Goal: Book appointment/travel/reservation

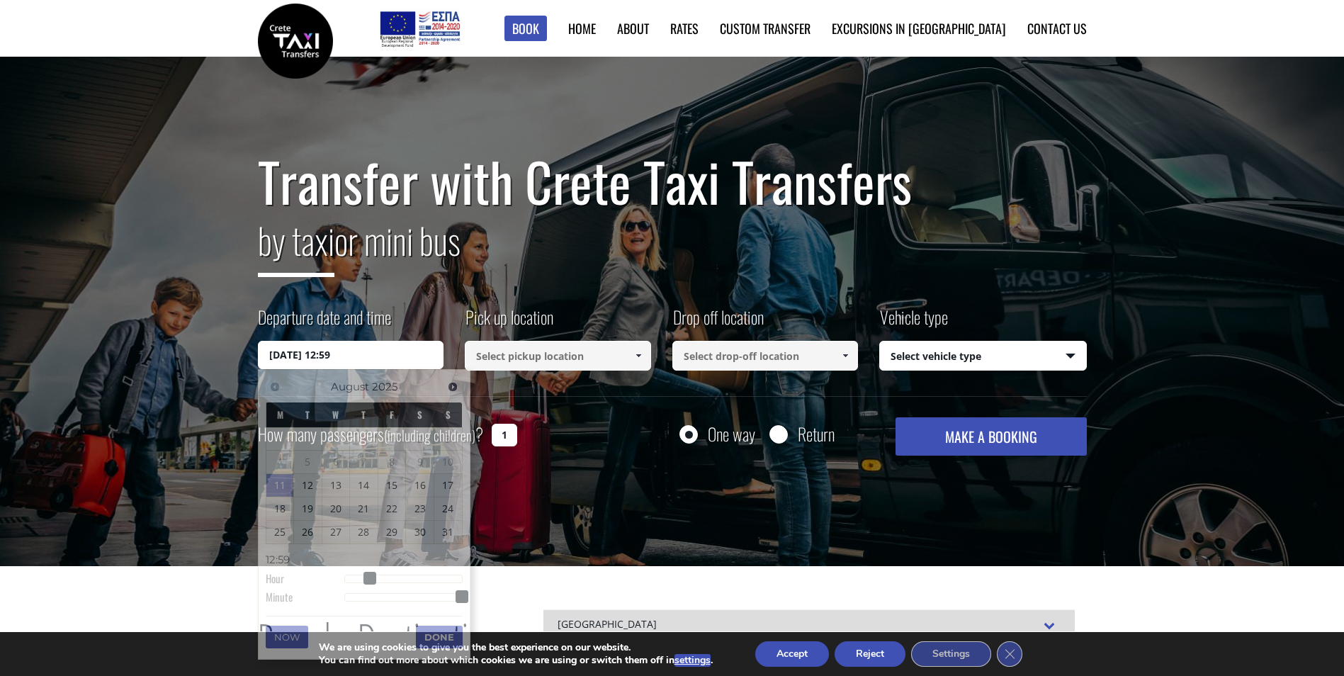
click at [269, 357] on input "11/08/2025 12:59" at bounding box center [351, 355] width 186 height 28
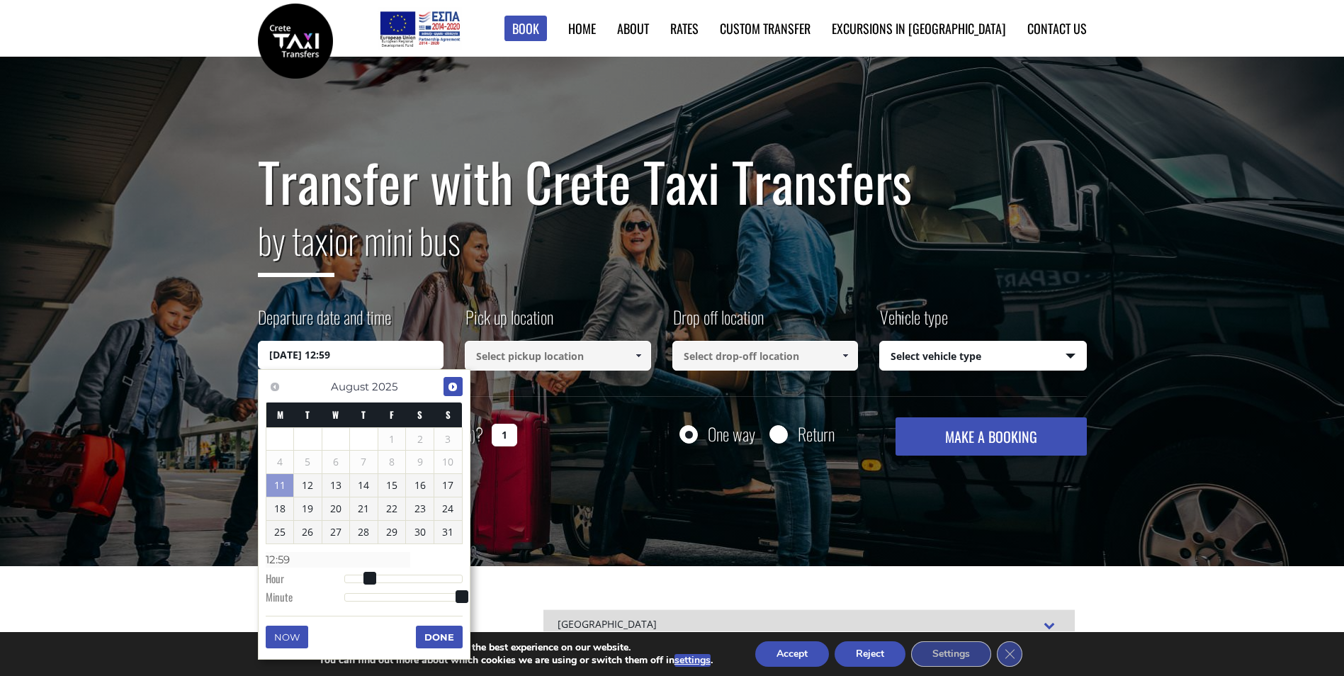
click at [454, 388] on span "Next" at bounding box center [452, 386] width 11 height 11
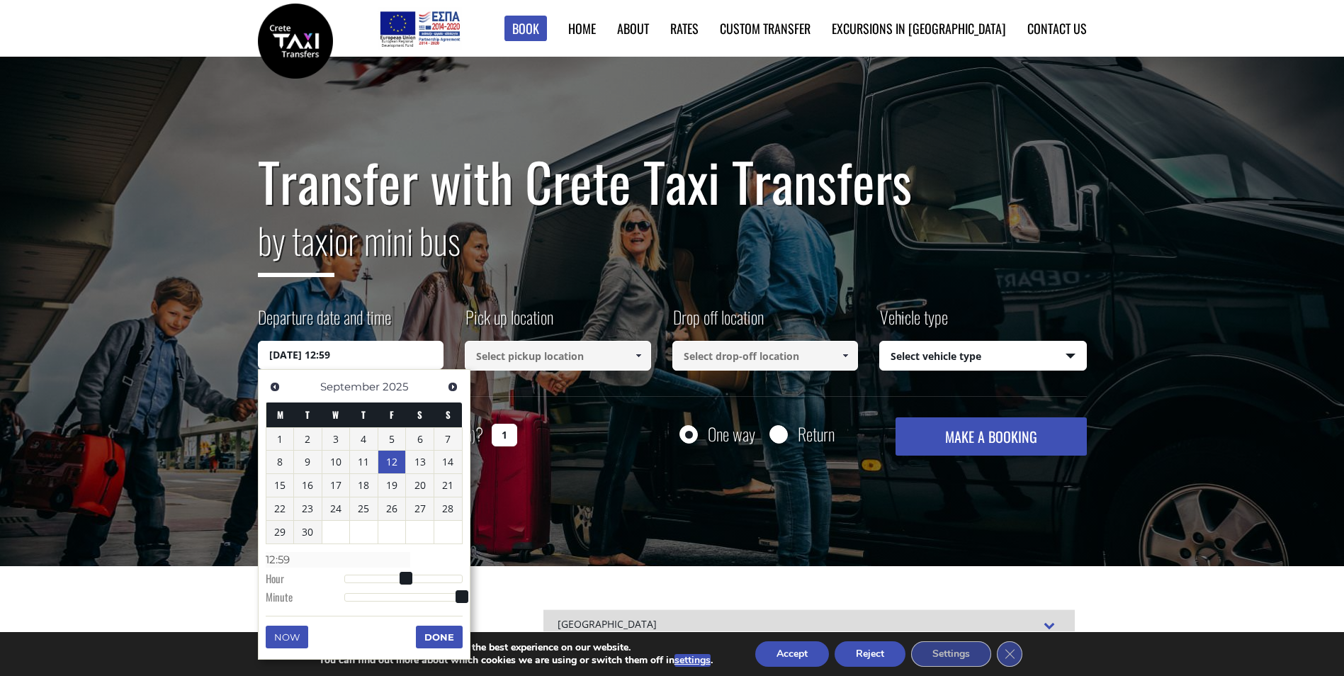
click at [395, 454] on link "12" at bounding box center [392, 462] width 28 height 23
type input "12/09/2025 01:00"
type input "01:00"
type input "12/09/2025 02:00"
type input "02:00"
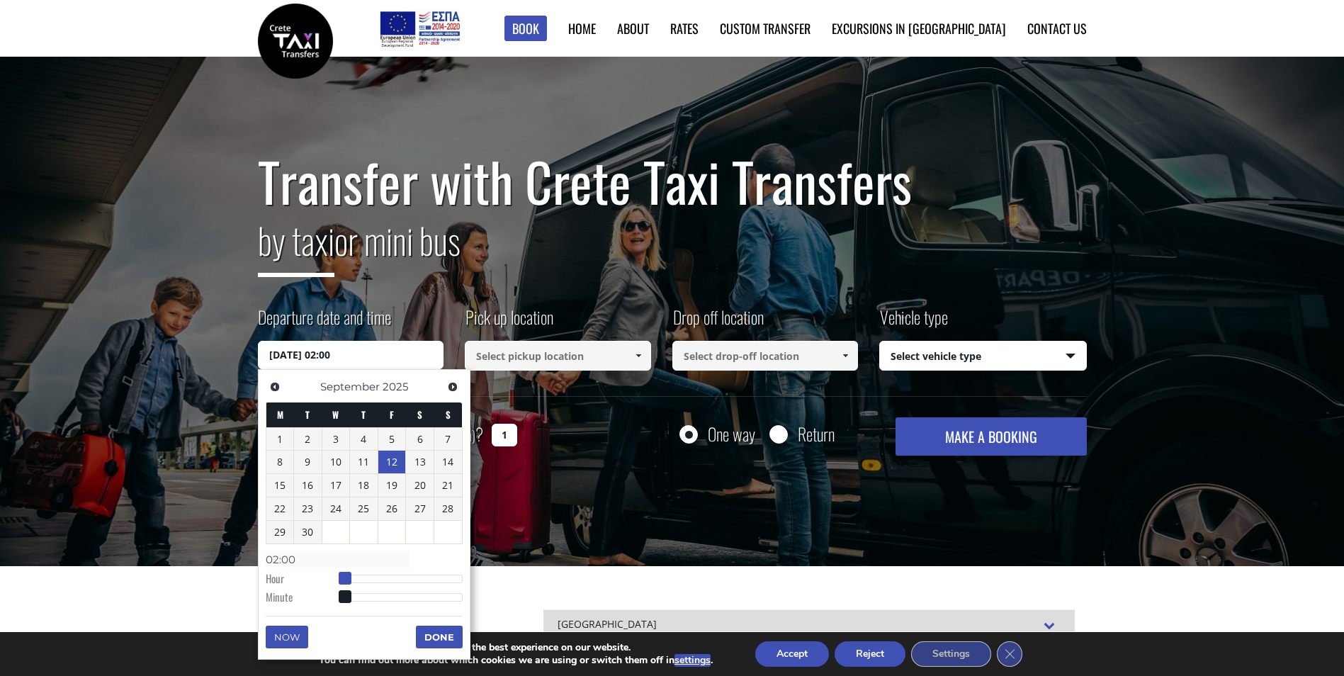
type input "12/09/2025 03:00"
type input "03:00"
type input "12/09/2025 04:00"
type input "04:00"
type input "12/09/2025 05:00"
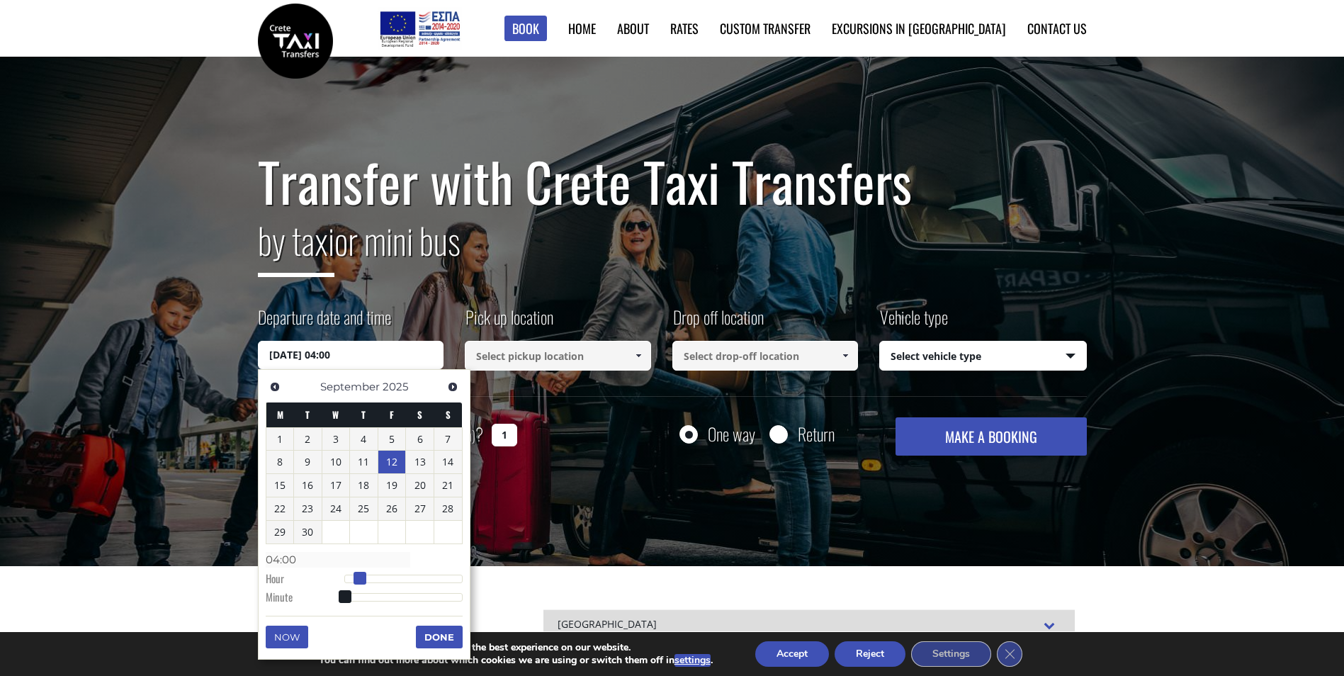
type input "05:00"
type input "12/09/2025 06:00"
type input "06:00"
type input "12/09/2025 07:00"
type input "07:00"
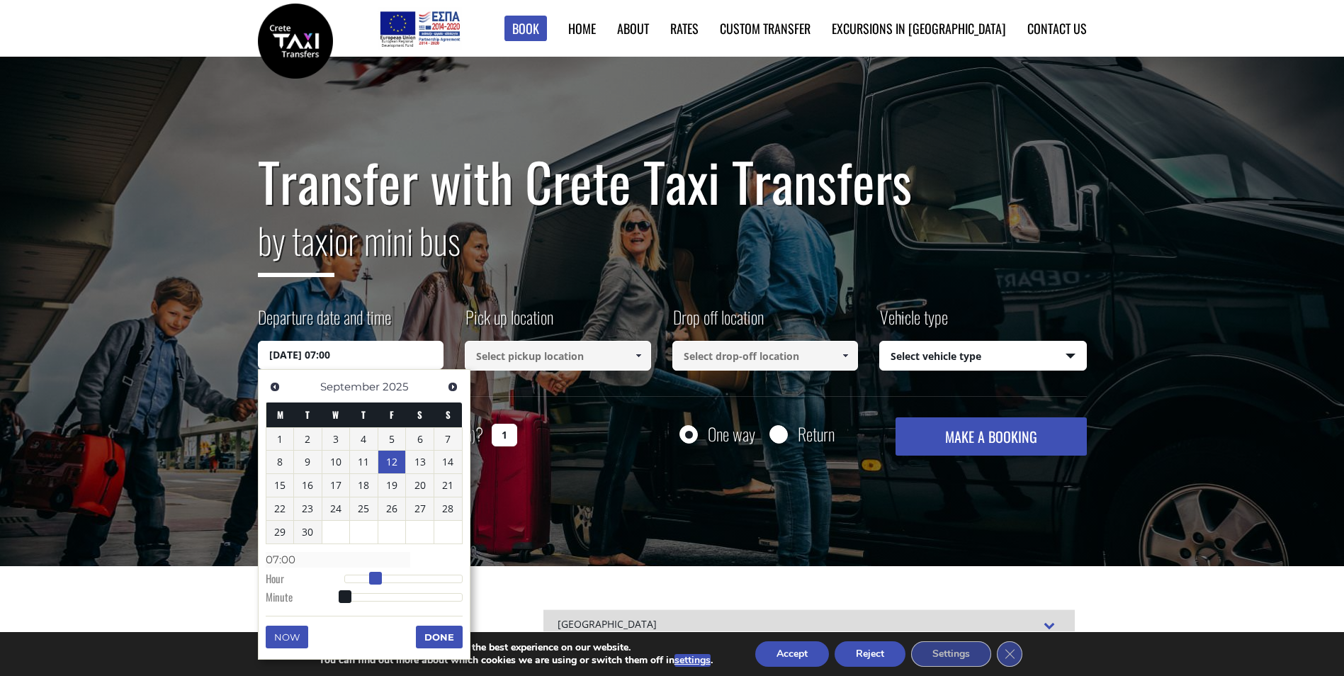
type input "12/09/2025 08:00"
type input "08:00"
type input "12/09/2025 09:00"
type input "09:00"
type input "12/09/2025 10:00"
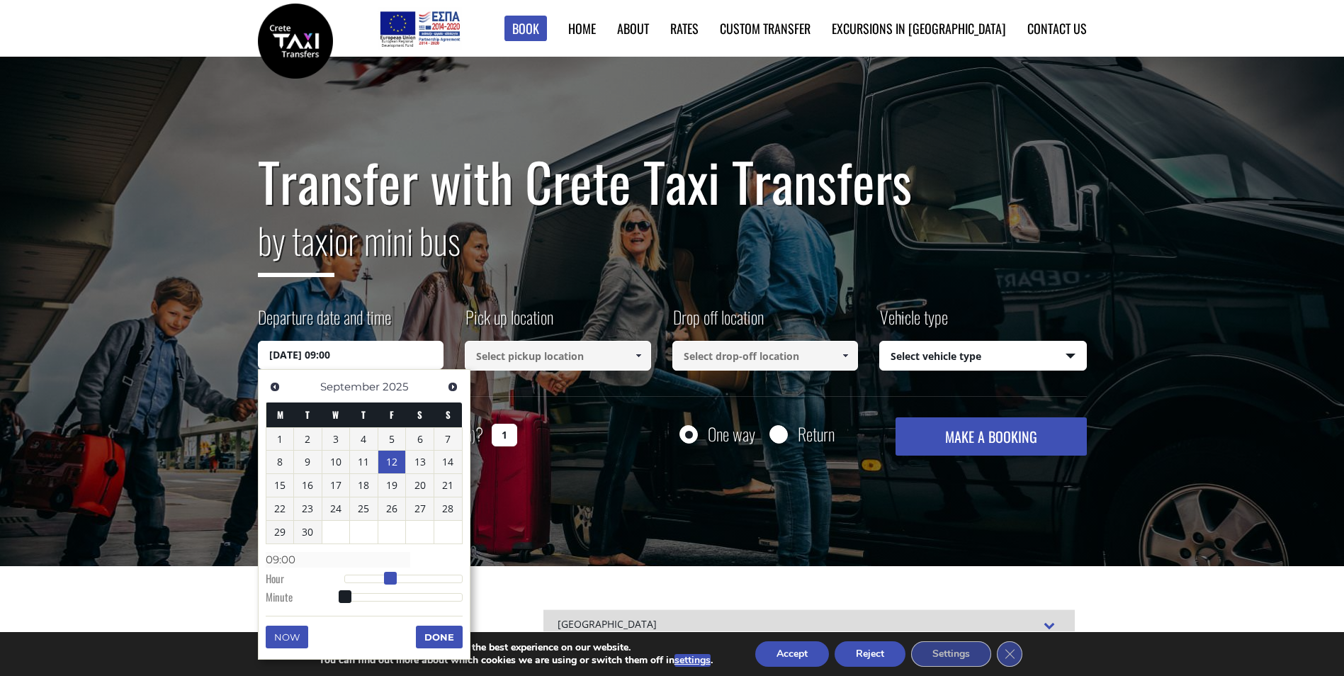
type input "10:00"
type input "12/09/2025 11:00"
type input "11:00"
type input "12/09/2025 12:00"
type input "12:00"
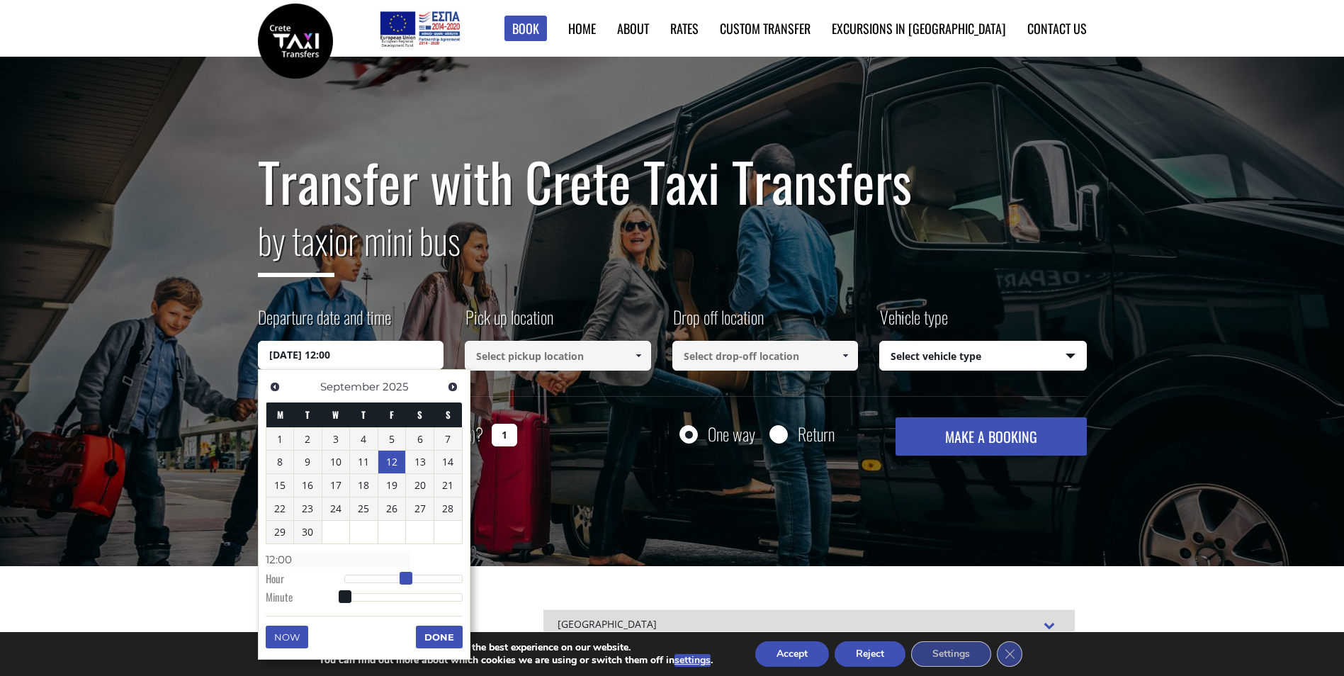
type input "[DATE] 13:00"
type input "13:00"
drag, startPoint x: 342, startPoint y: 579, endPoint x: 405, endPoint y: 587, distance: 64.3
click at [405, 587] on dl "Time 13:00 Hour Minute Second Millisecond Microsecond Time Zone -1200 -1100 -10…" at bounding box center [364, 578] width 197 height 60
click at [434, 634] on button "Done" at bounding box center [439, 637] width 47 height 23
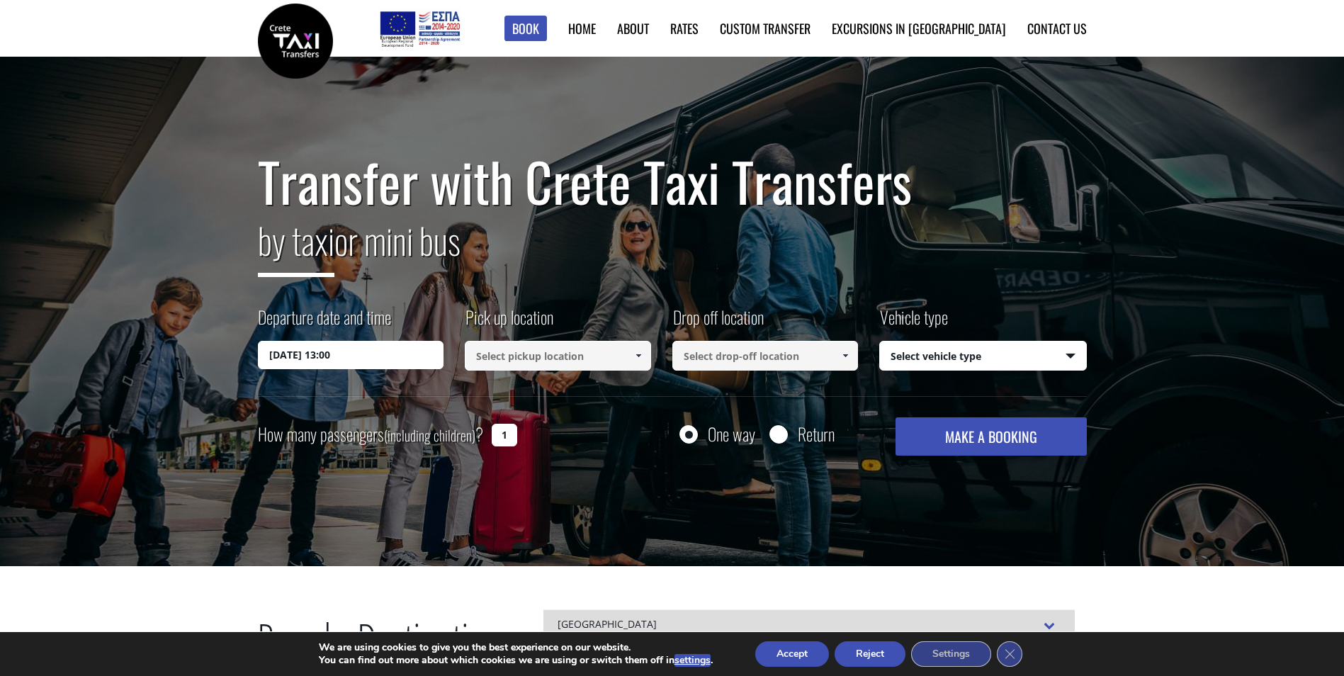
click at [523, 354] on input at bounding box center [558, 356] width 186 height 30
click at [639, 355] on span at bounding box center [638, 355] width 11 height 11
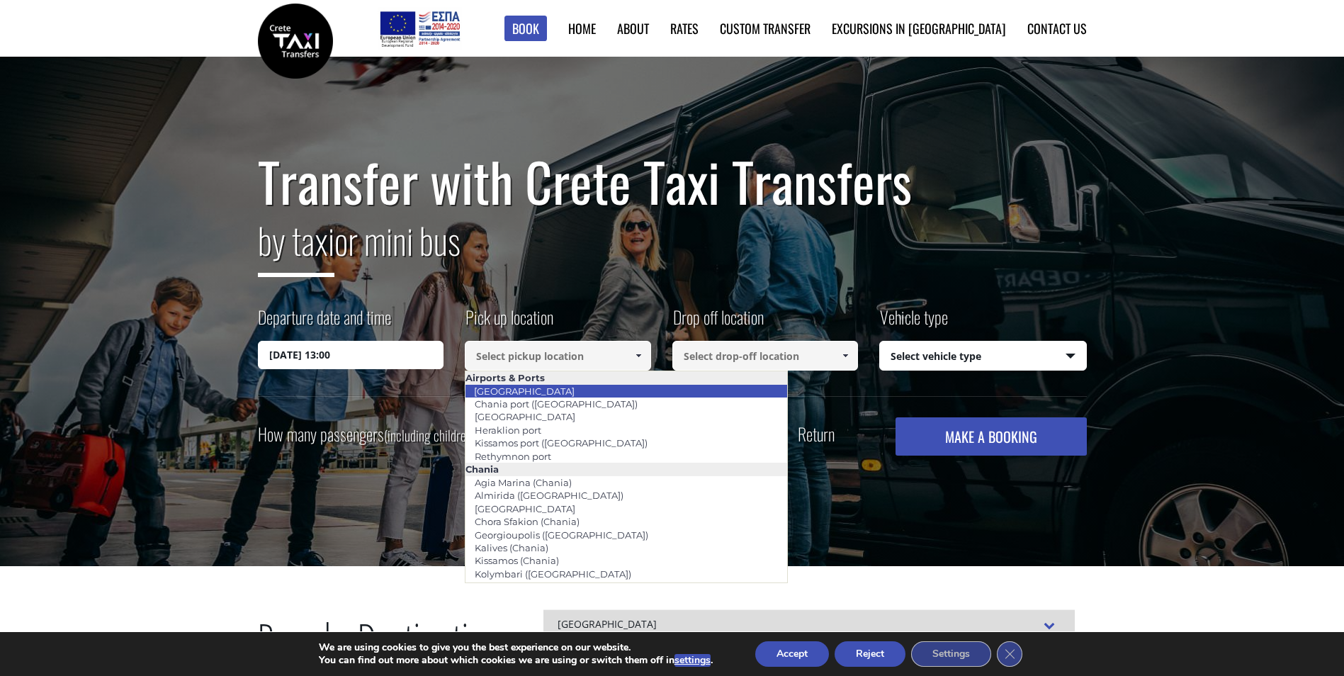
click at [524, 393] on link "[GEOGRAPHIC_DATA]" at bounding box center [524, 391] width 119 height 20
type input "[GEOGRAPHIC_DATA]"
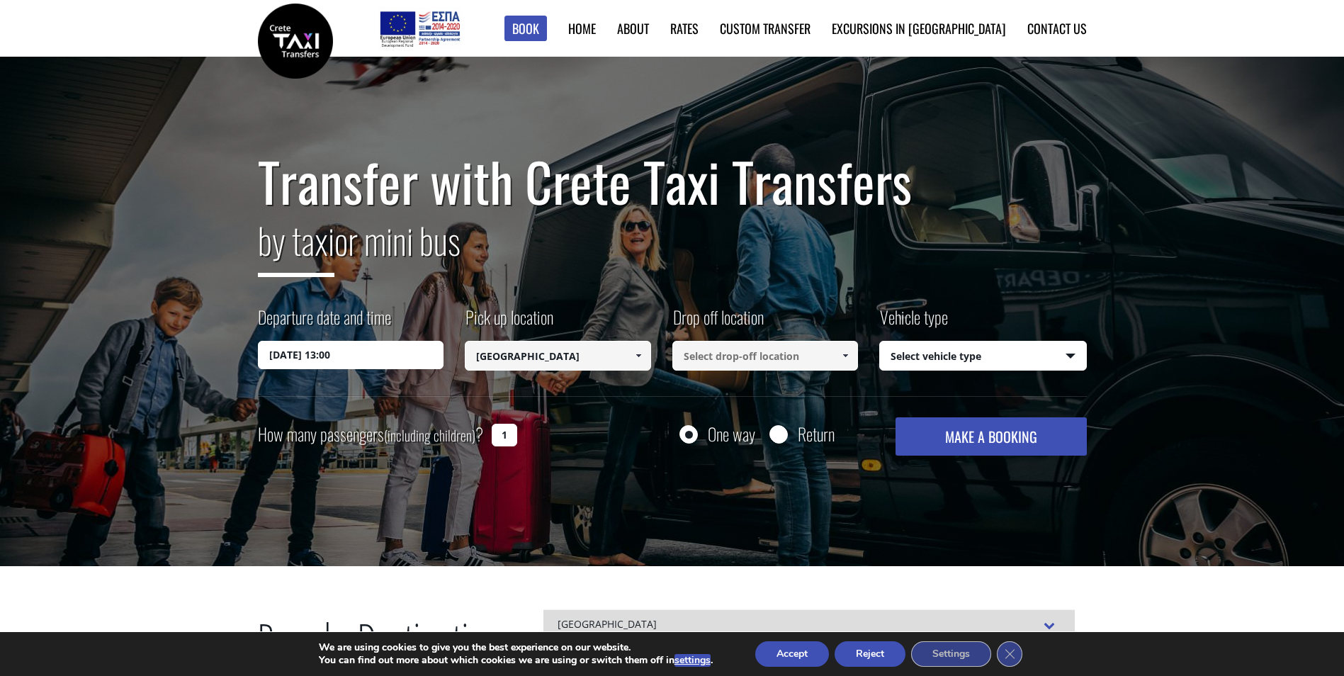
click at [718, 359] on input at bounding box center [766, 356] width 186 height 30
click at [848, 356] on span at bounding box center [845, 355] width 11 height 11
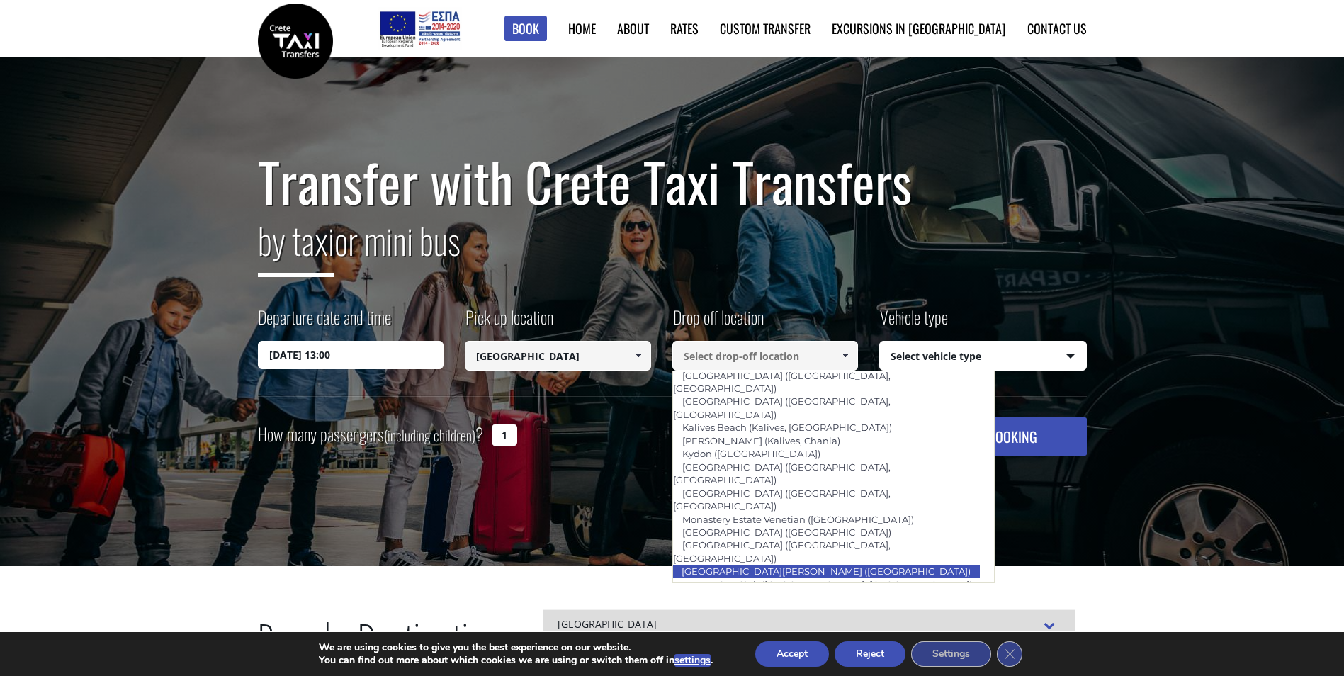
scroll to position [706, 0]
click at [682, 354] on input at bounding box center [766, 356] width 186 height 30
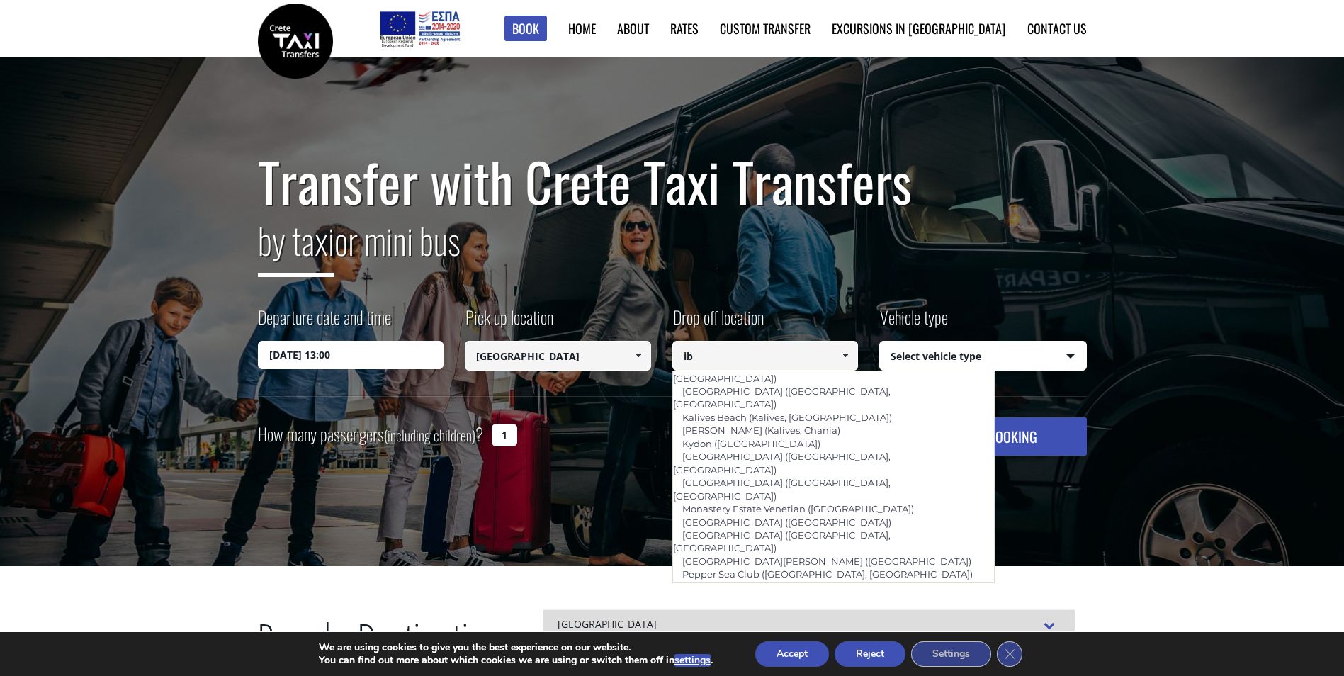
scroll to position [0, 0]
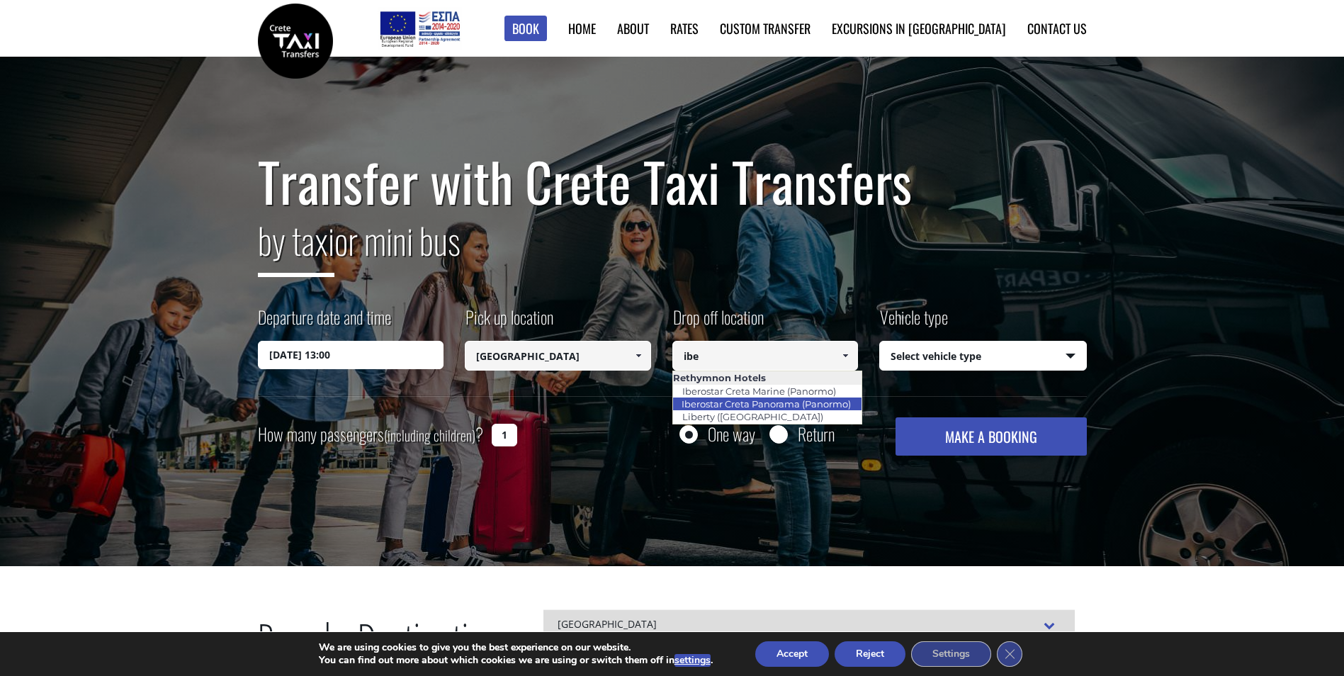
drag, startPoint x: 690, startPoint y: 393, endPoint x: 692, endPoint y: 405, distance: 12.2
click at [692, 405] on ul "Rethymnon Hotels Iberostar Creta Marine (Panormo) Iberostar Creta Panorama (Pan…" at bounding box center [768, 398] width 191 height 54
click at [767, 402] on link "Iberostar Creta Panorama (Panormo)" at bounding box center [767, 404] width 188 height 20
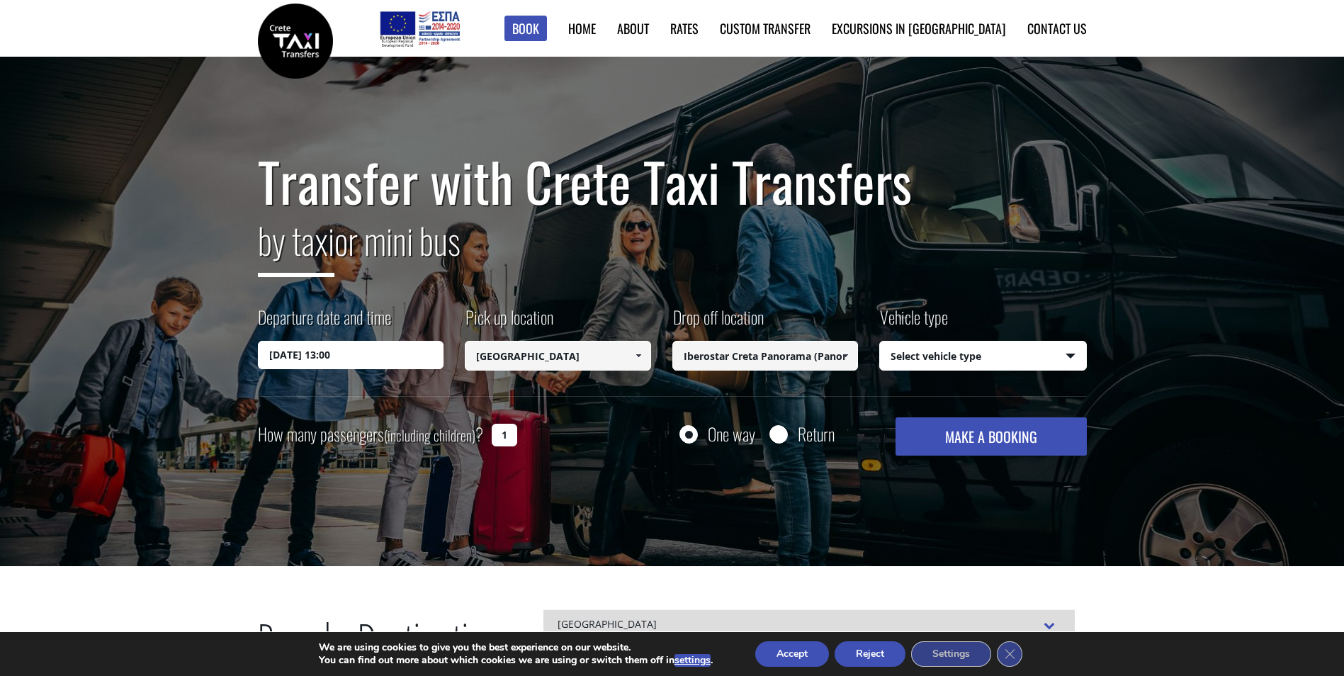
type input "Iberostar Creta Panorama (Panormo)"
click at [931, 437] on button "MAKE A BOOKING" at bounding box center [991, 436] width 191 height 38
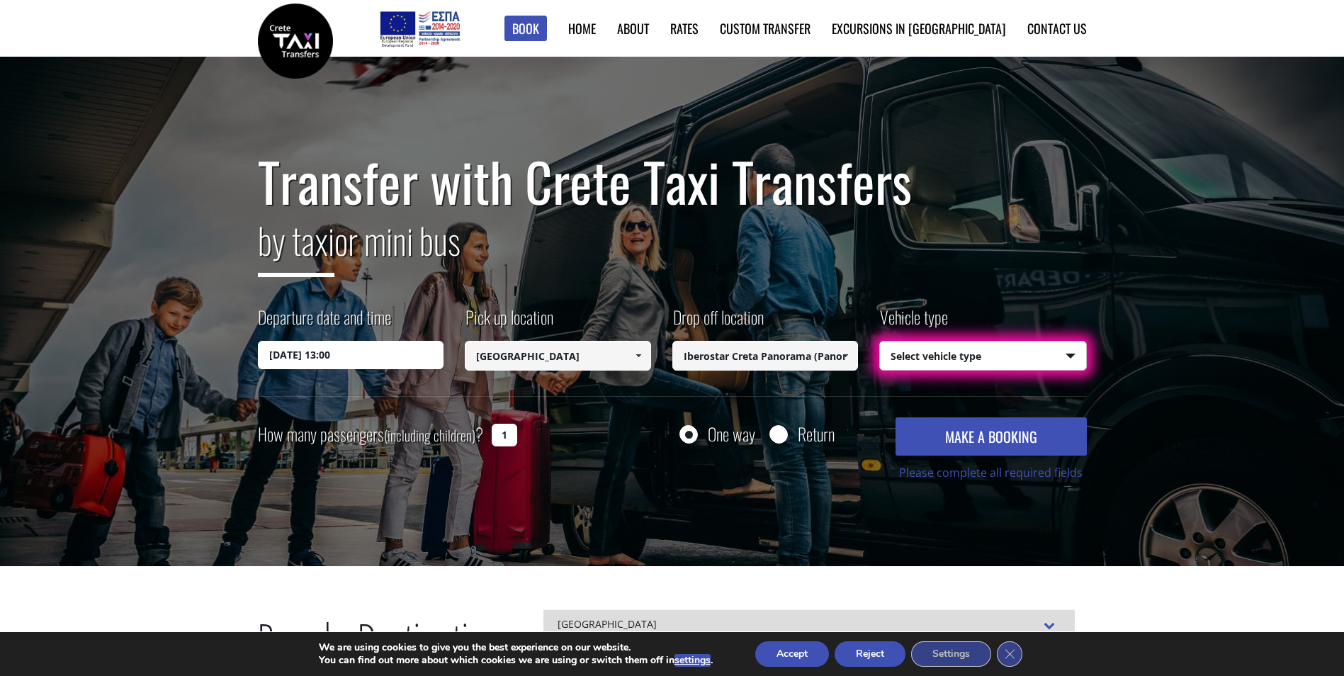
click at [915, 358] on select "Select vehicle type Taxi (4 passengers) Mercedes E Class Mini Van (7 passengers…" at bounding box center [983, 357] width 206 height 30
select select "540"
click at [880, 342] on select "Select vehicle type Taxi (4 passengers) Mercedes E Class Mini Van (7 passengers…" at bounding box center [983, 357] width 206 height 30
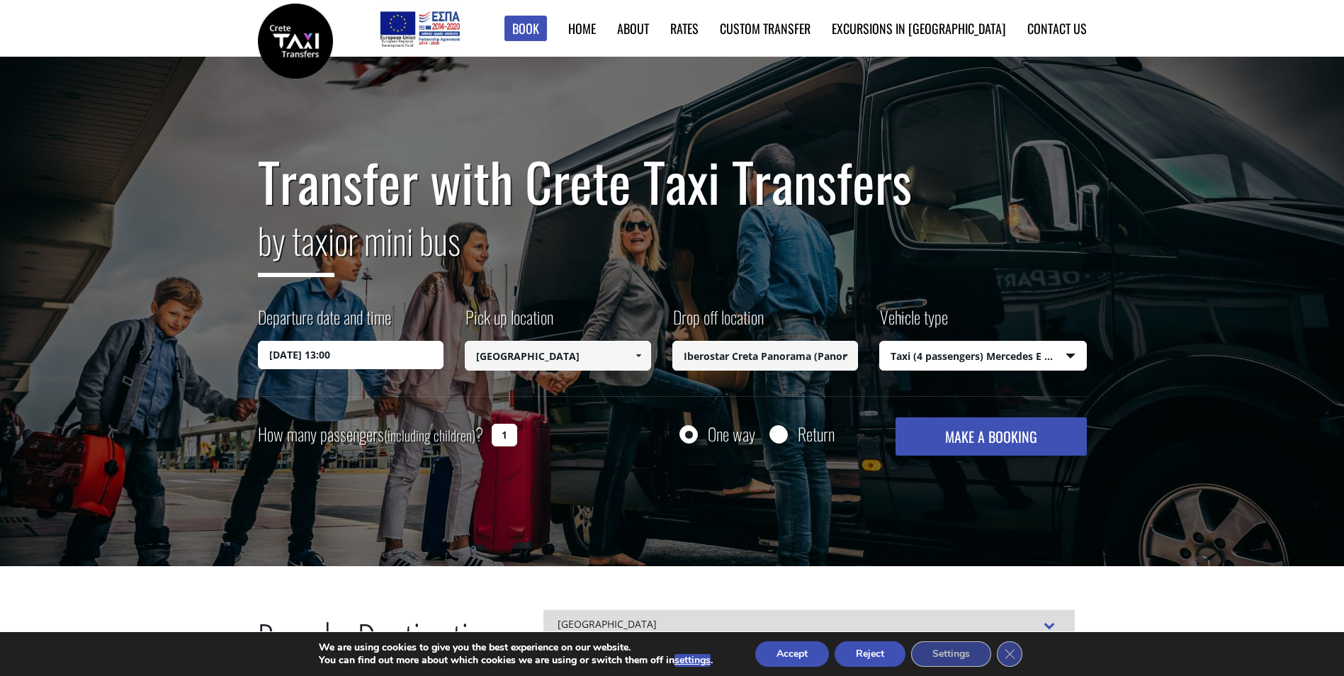
click at [930, 436] on button "MAKE A BOOKING" at bounding box center [991, 436] width 191 height 38
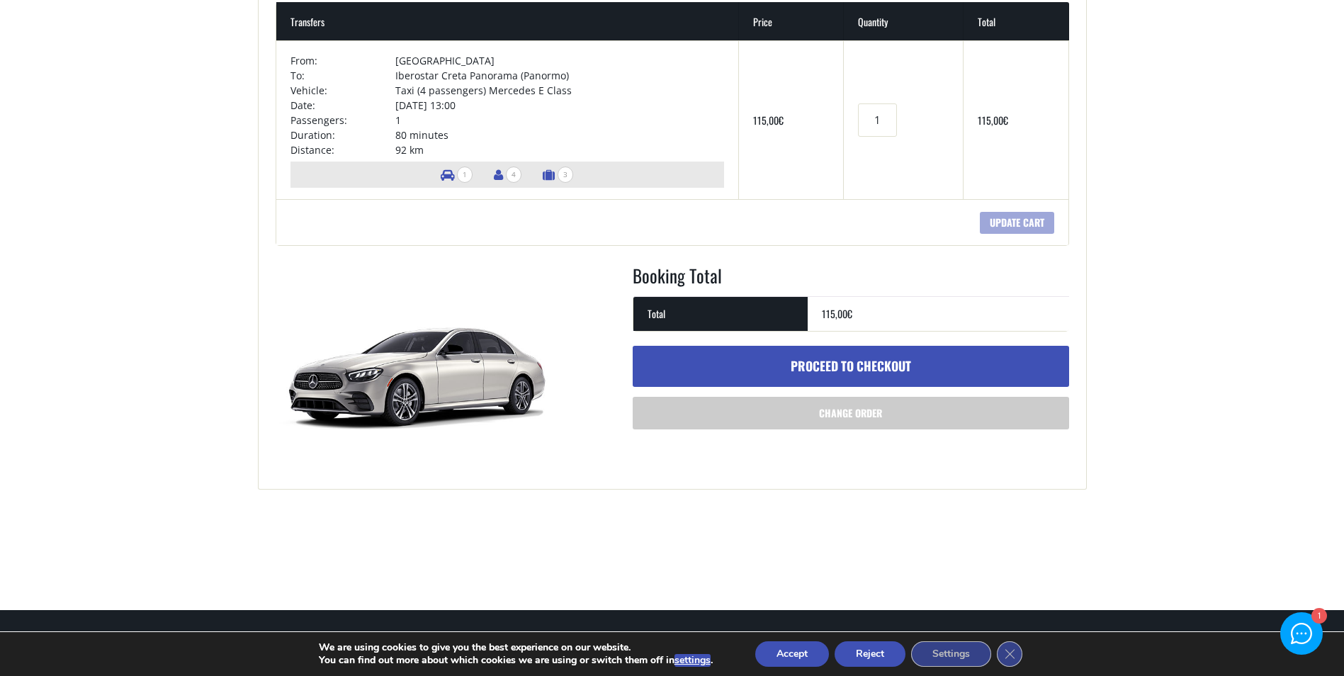
scroll to position [283, 0]
